Goal: Information Seeking & Learning: Learn about a topic

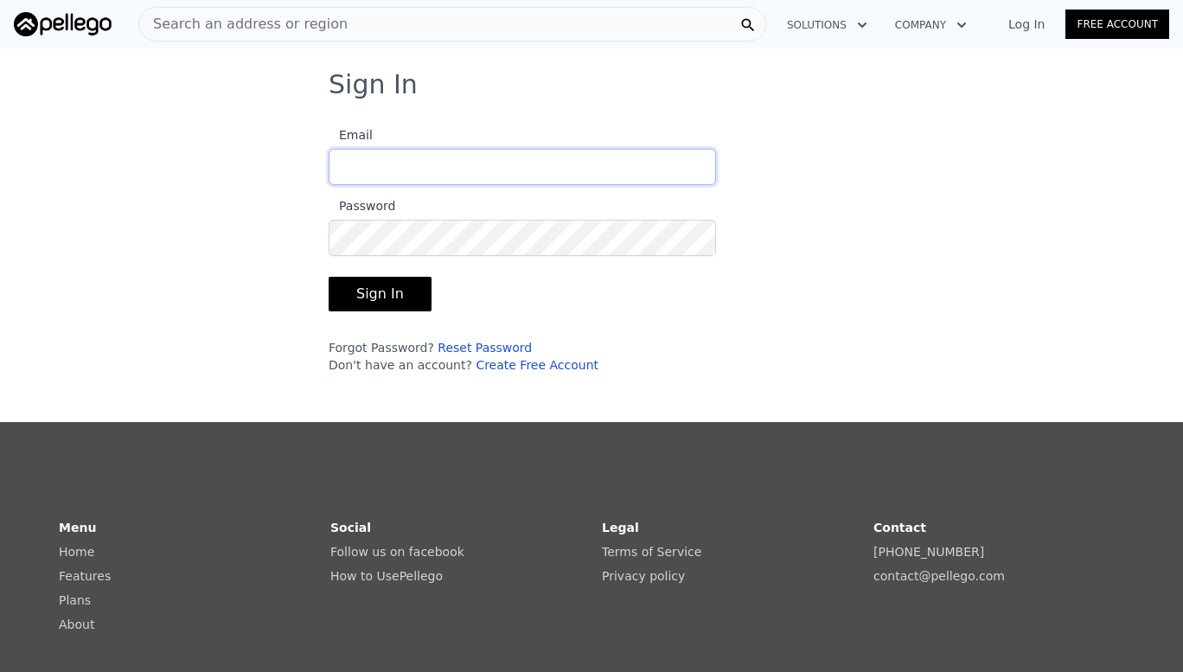
type input "[EMAIL_ADDRESS][DOMAIN_NAME]"
click at [363, 288] on button "Sign In" at bounding box center [380, 294] width 103 height 35
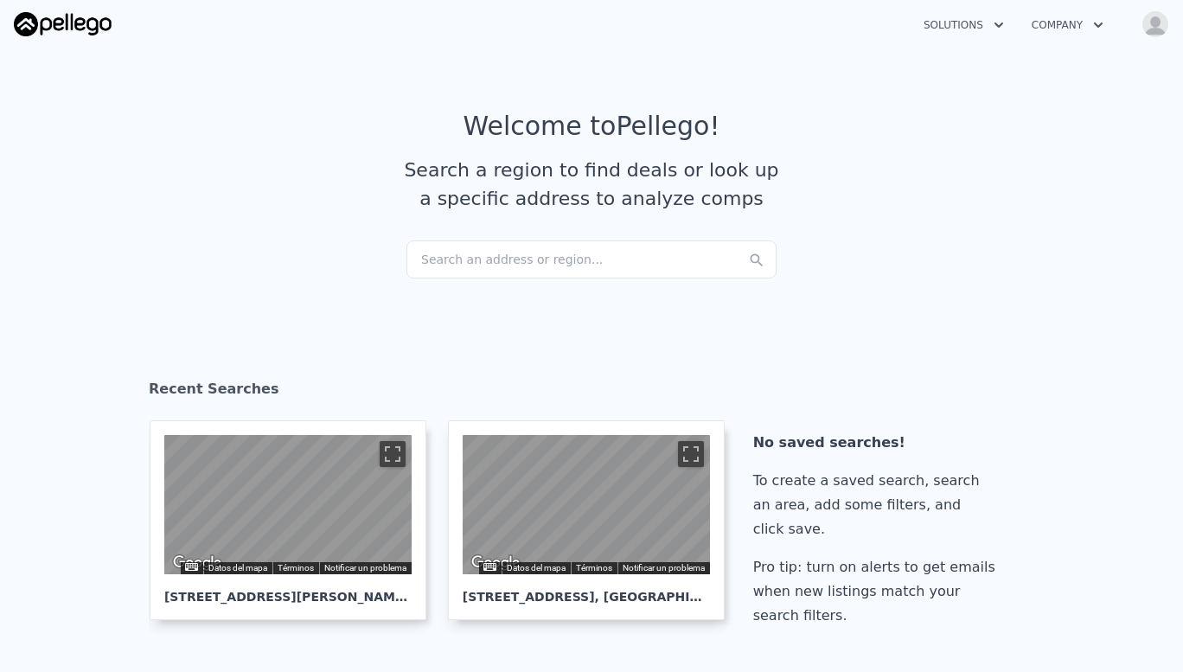
click at [490, 245] on div "Search an address or region..." at bounding box center [592, 259] width 370 height 38
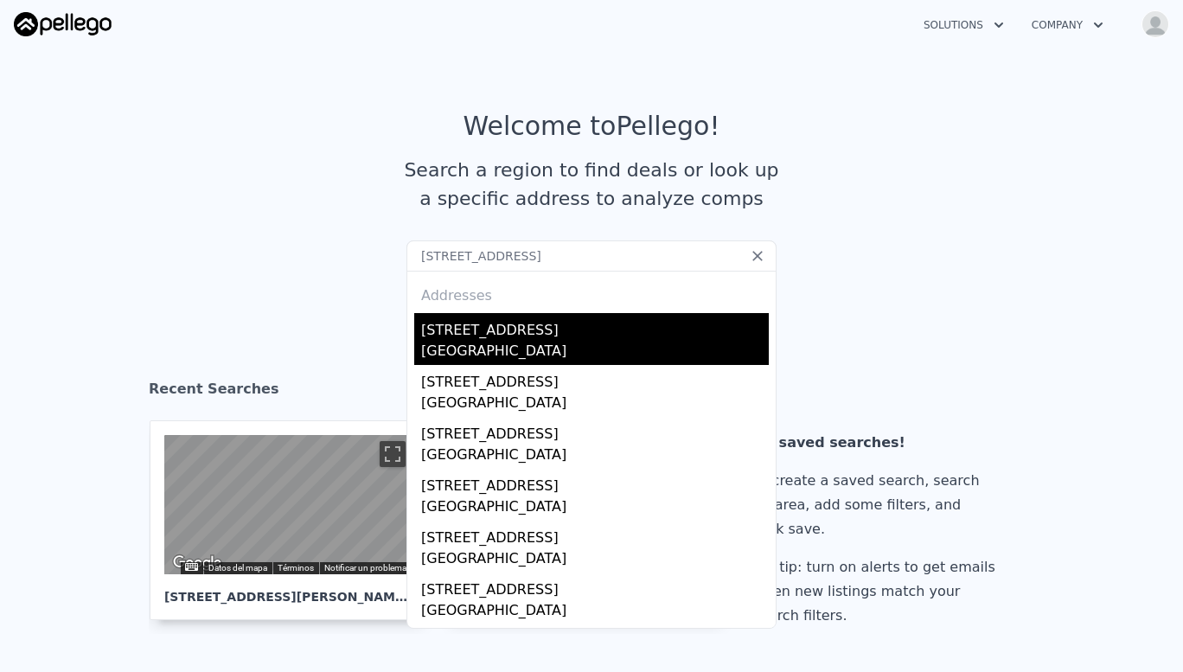
type input "[STREET_ADDRESS]"
click at [498, 345] on div "[GEOGRAPHIC_DATA]" at bounding box center [595, 353] width 348 height 24
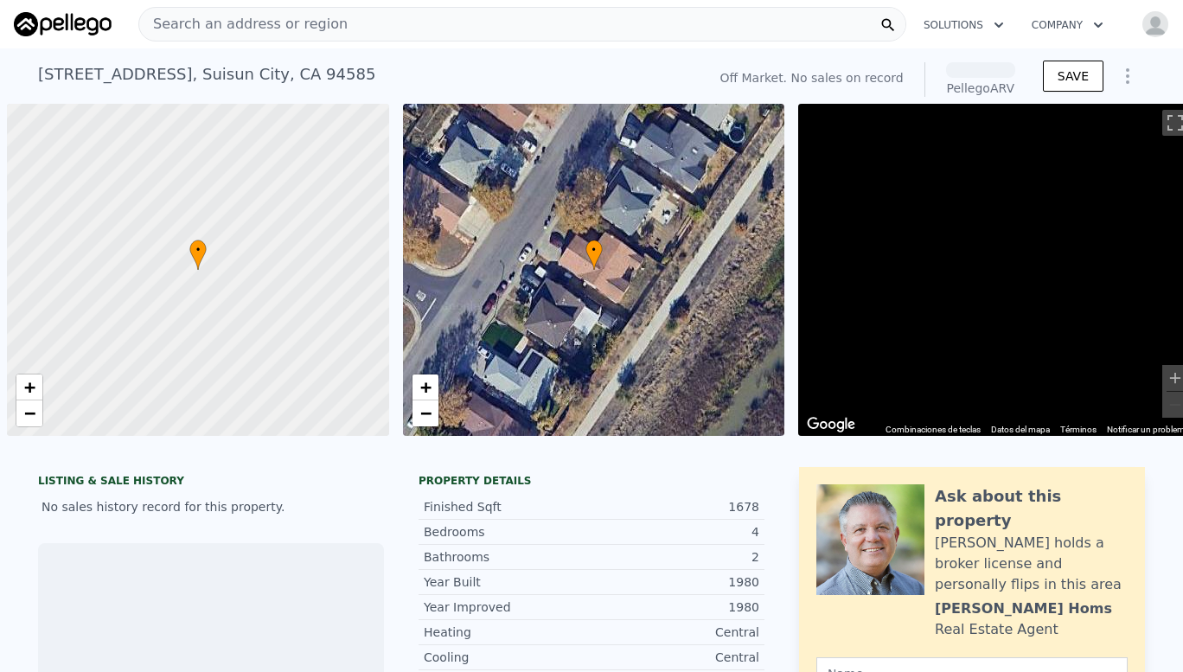
scroll to position [0, 7]
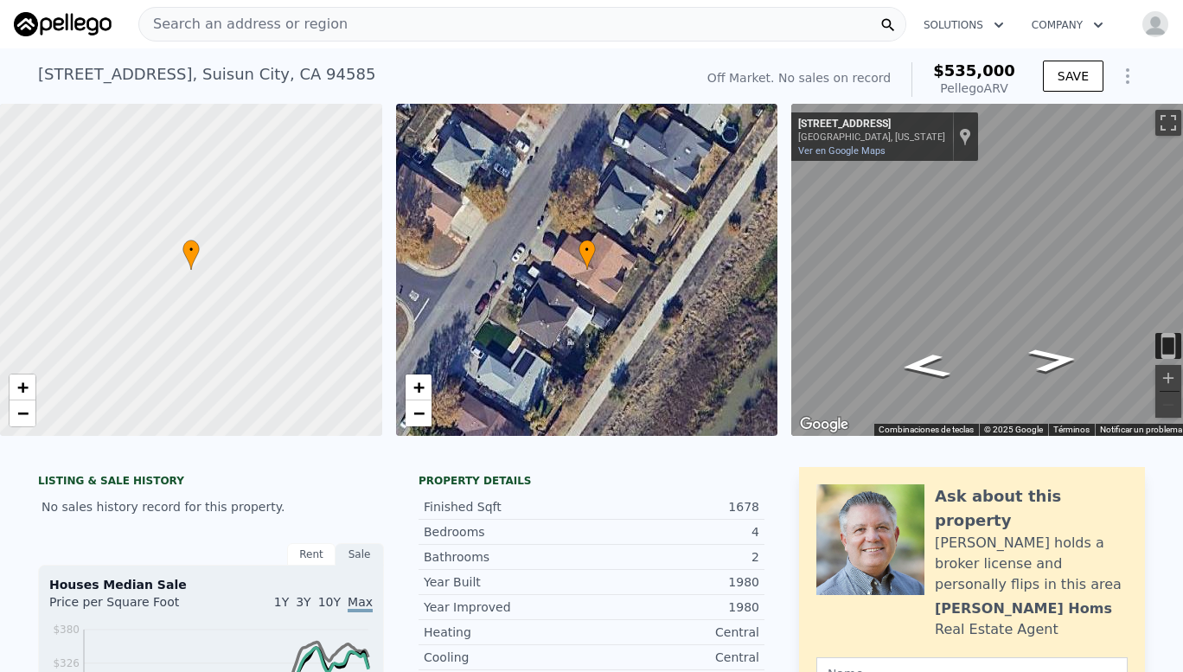
click at [498, 345] on div "• + −" at bounding box center [587, 270] width 382 height 332
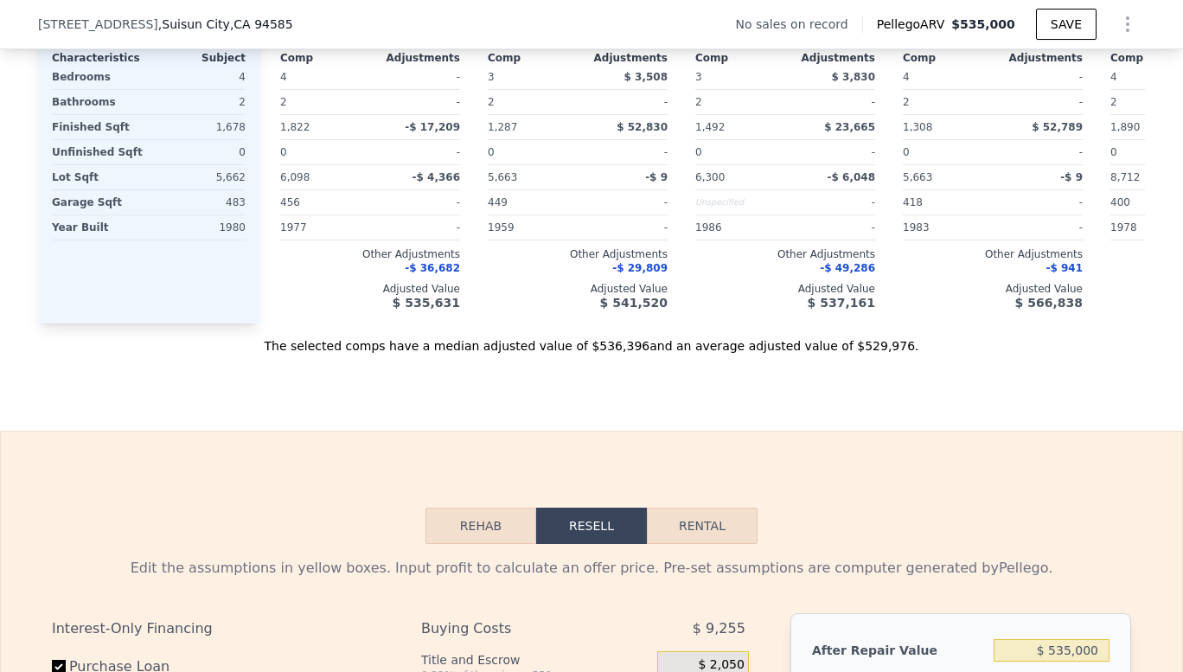
scroll to position [1952, 0]
